Goal: Information Seeking & Learning: Learn about a topic

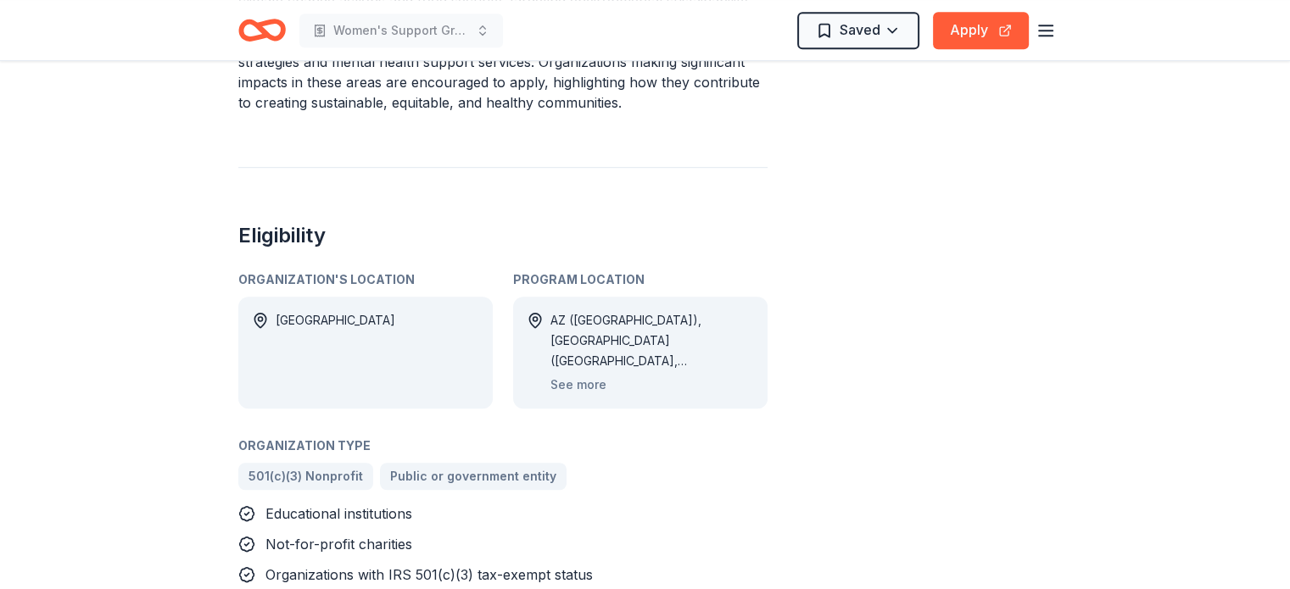
scroll to position [1018, 0]
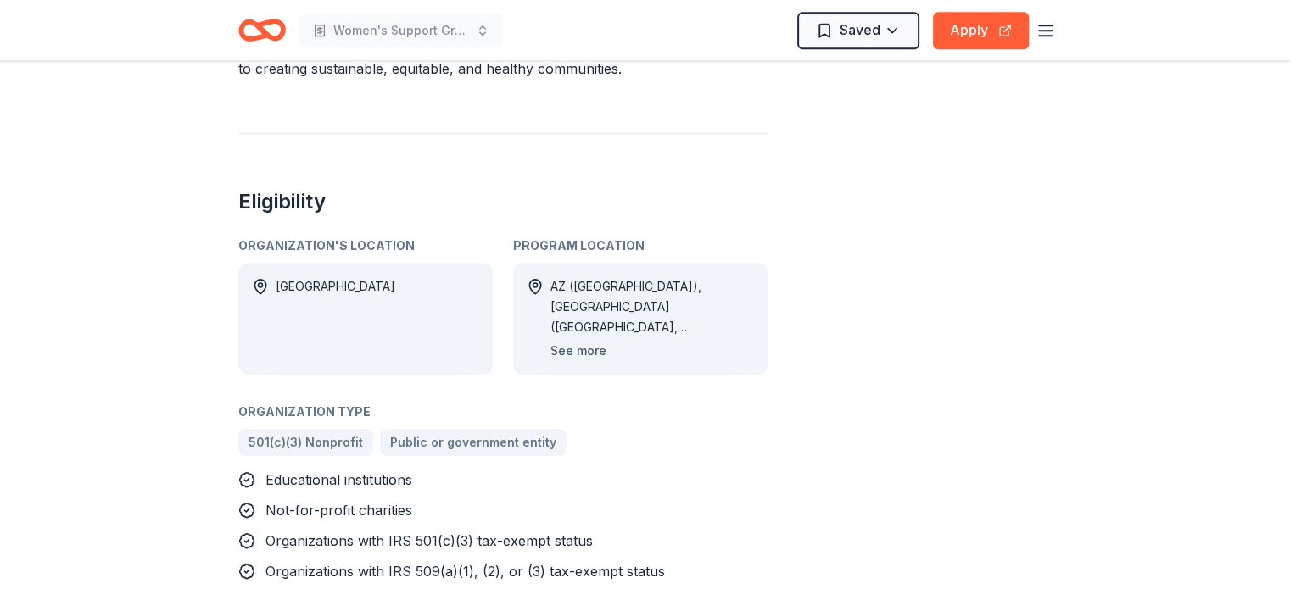
click at [563, 341] on button "See more" at bounding box center [578, 351] width 56 height 20
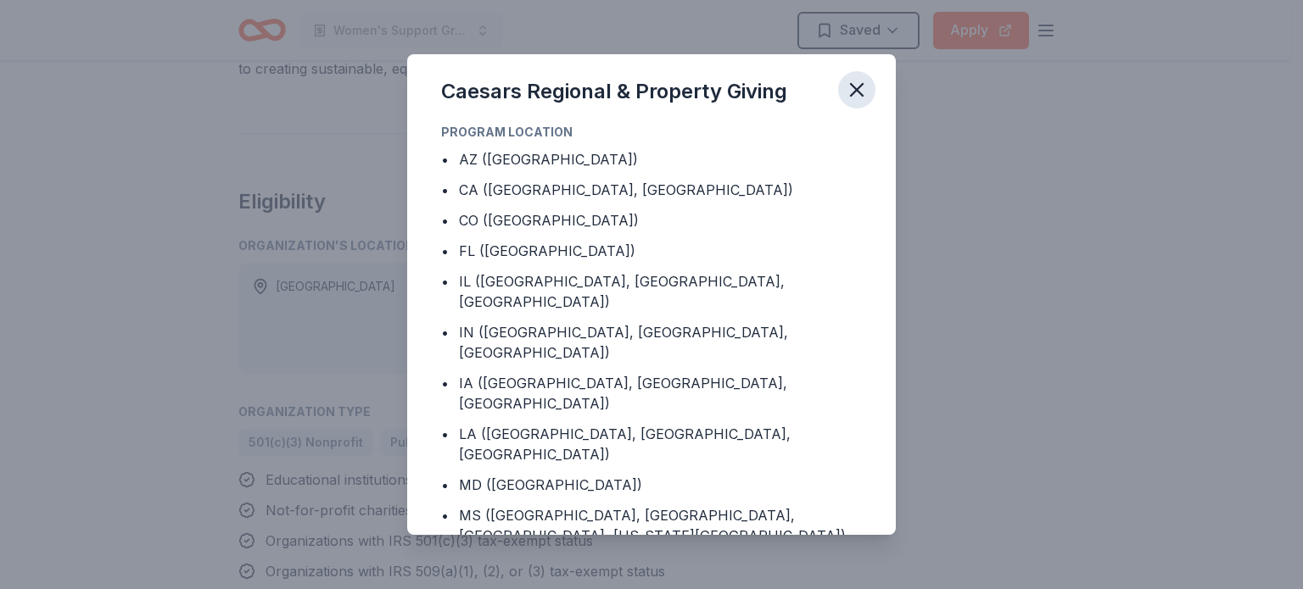
click at [859, 92] on icon "button" at bounding box center [857, 90] width 12 height 12
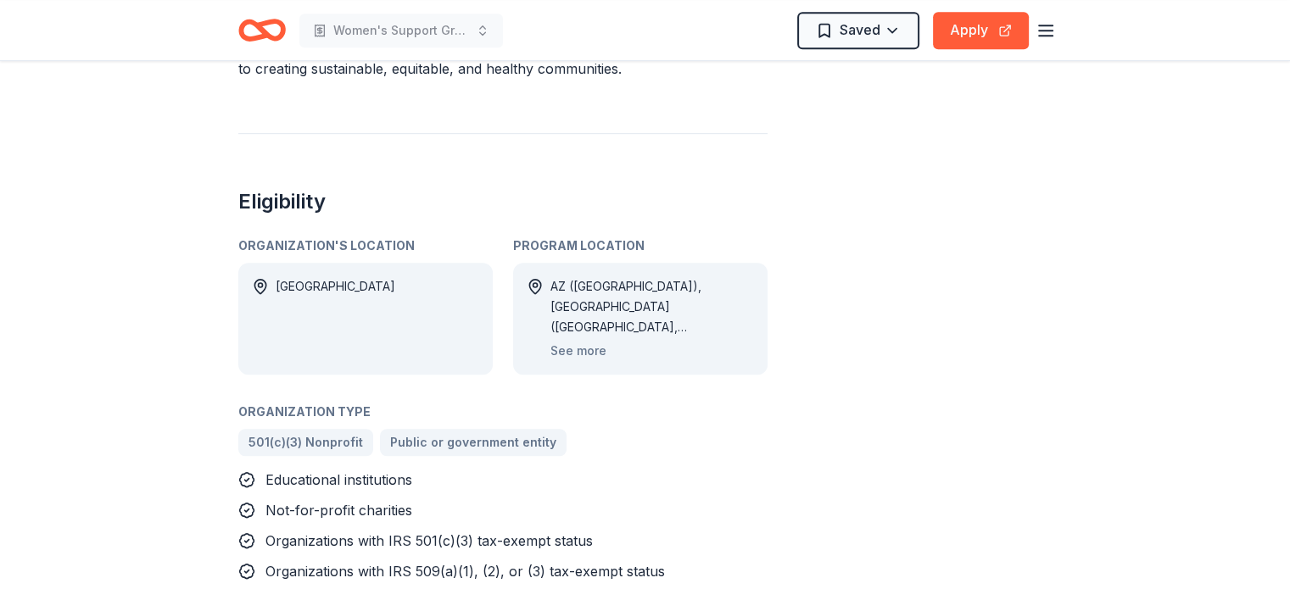
click at [895, 352] on div "Share not specified Apply Saved Application deadline Rolling Report a mistake" at bounding box center [951, 247] width 204 height 2340
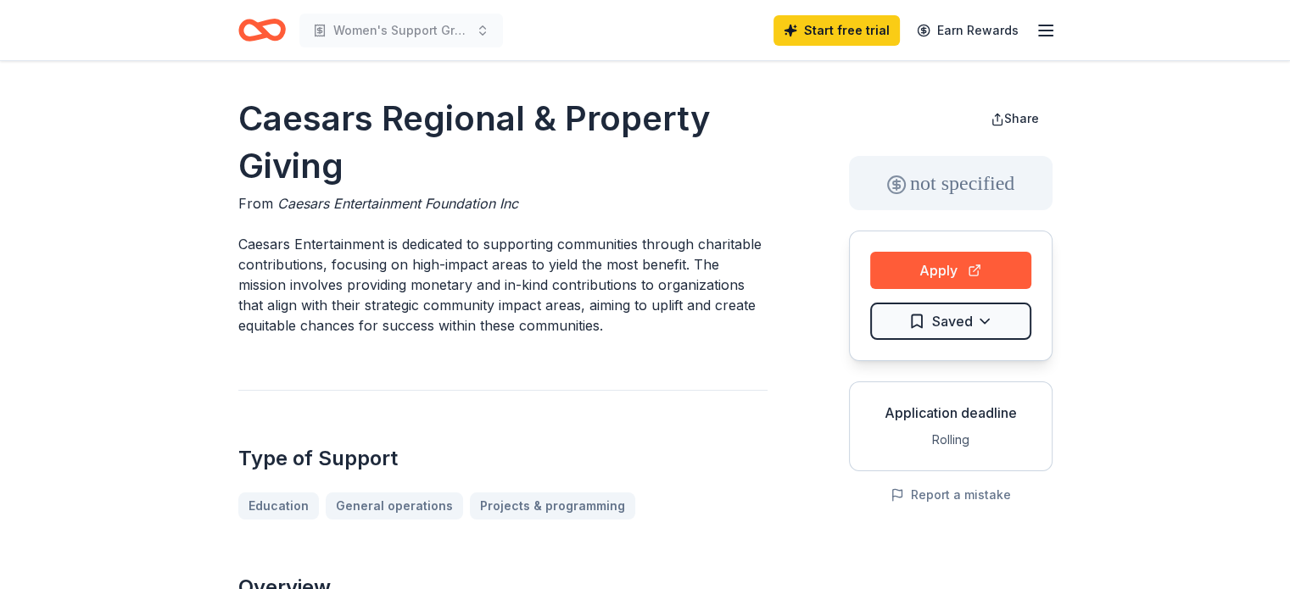
scroll to position [0, 0]
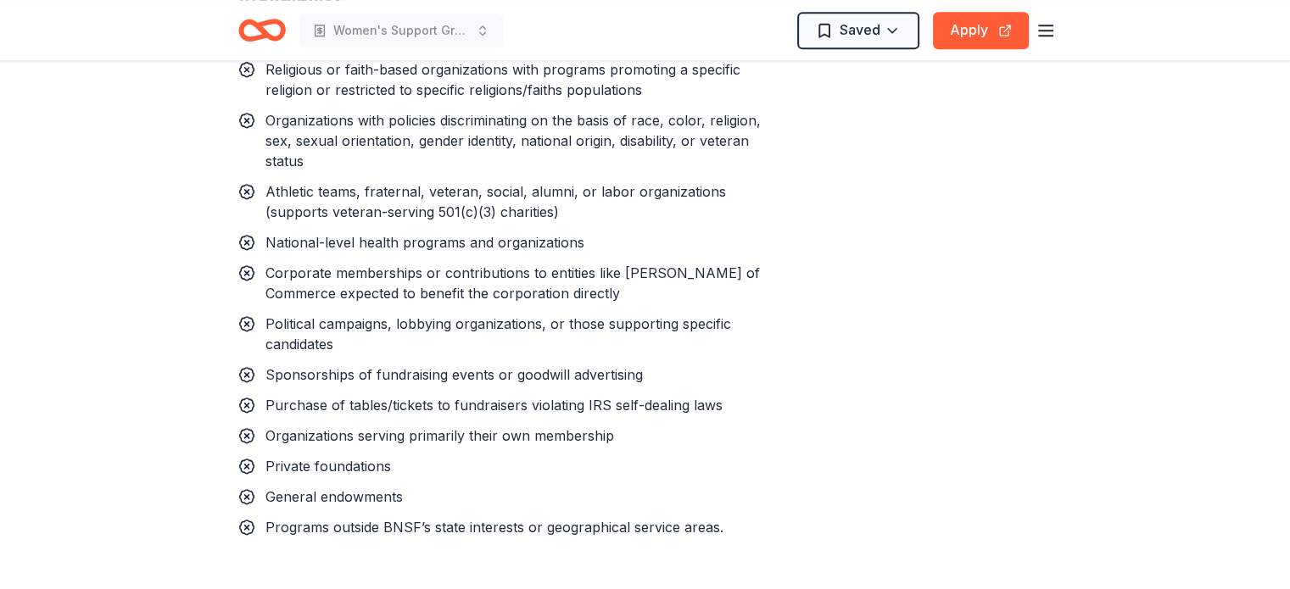
scroll to position [1764, 0]
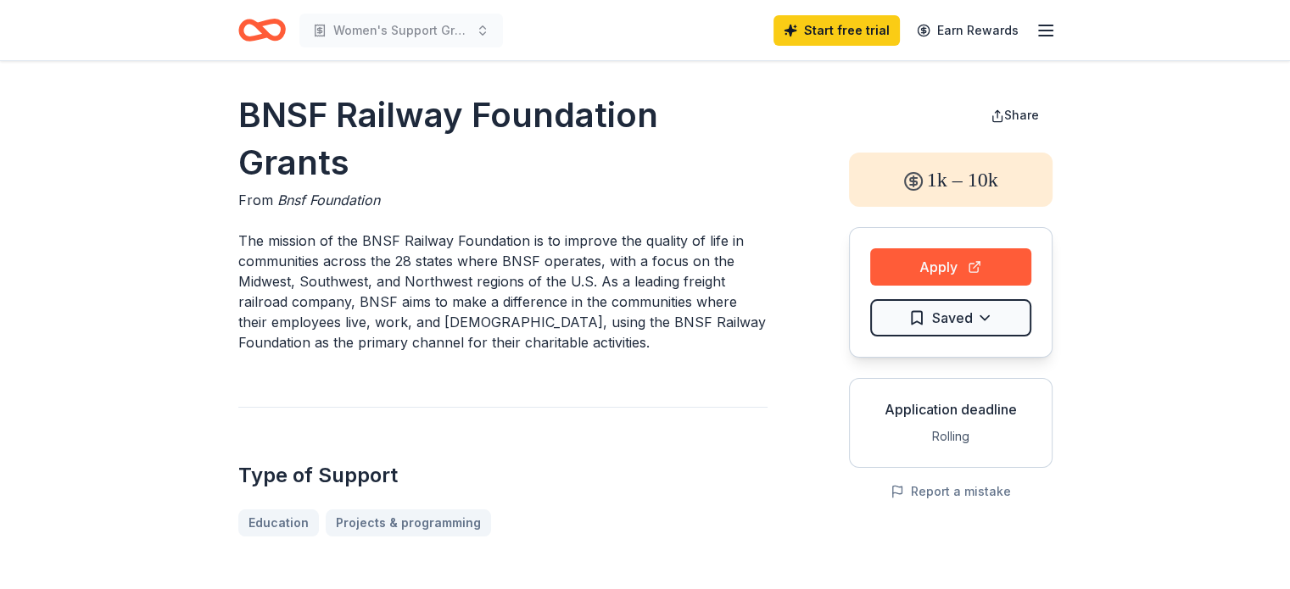
scroll to position [0, 0]
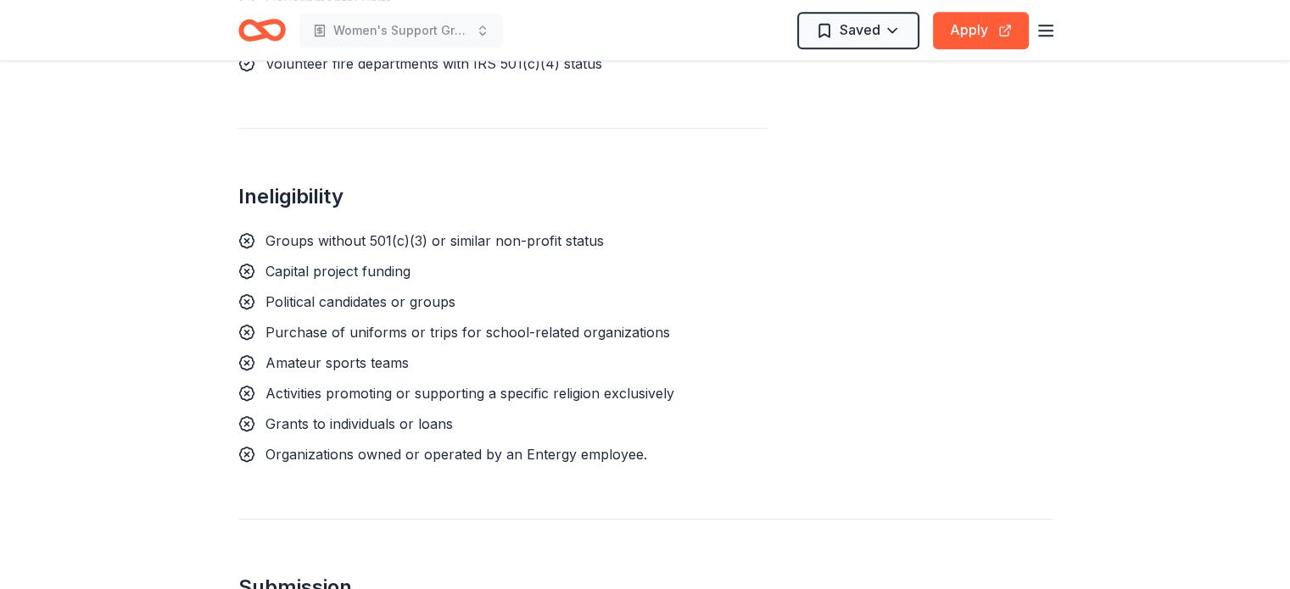
scroll to position [1119, 0]
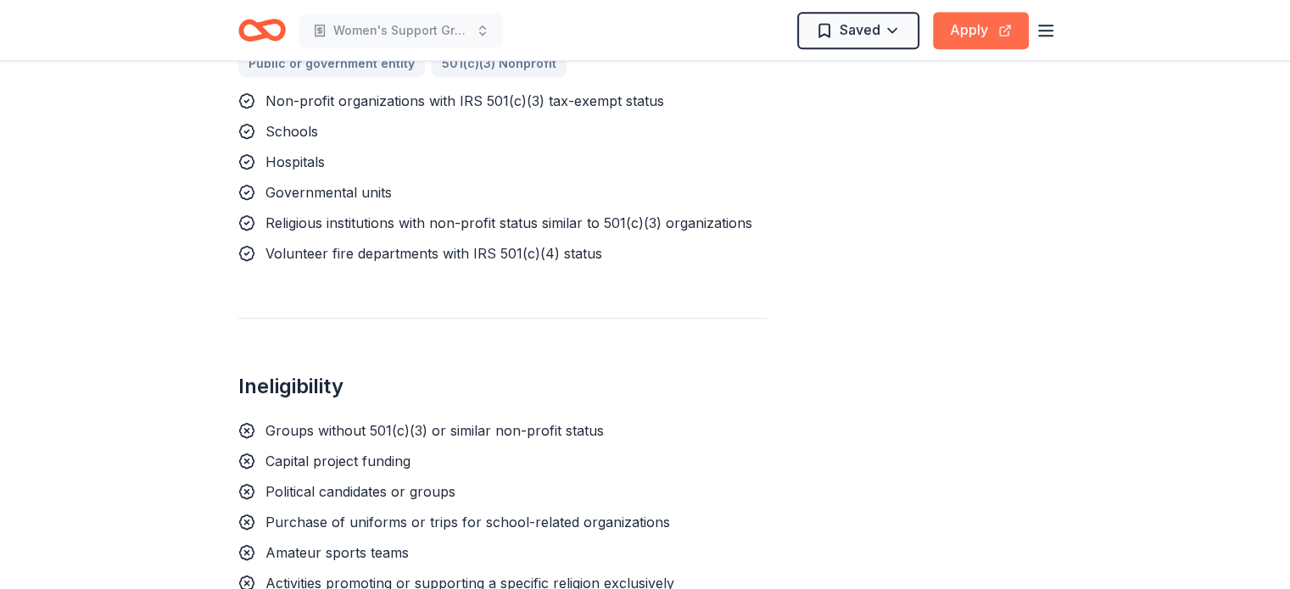
click at [974, 41] on button "Apply" at bounding box center [981, 30] width 96 height 37
